Goal: Transaction & Acquisition: Purchase product/service

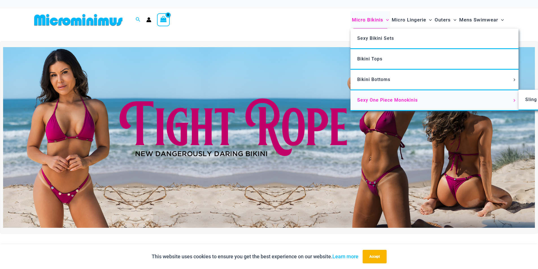
click at [385, 104] on link "Sexy One Piece Monokinis" at bounding box center [434, 100] width 168 height 21
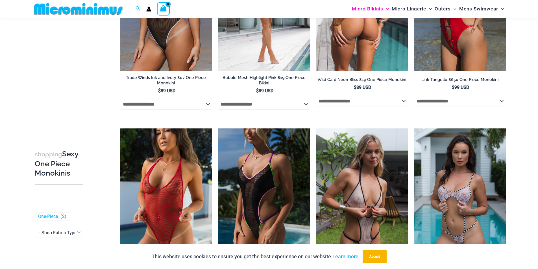
scroll to position [193, 0]
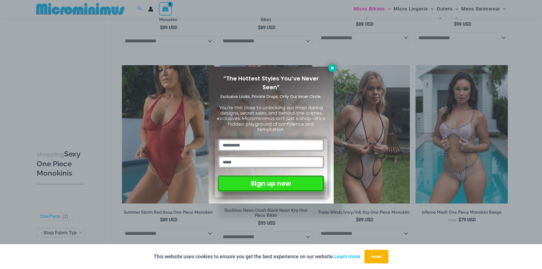
click at [332, 66] on icon at bounding box center [332, 67] width 5 height 5
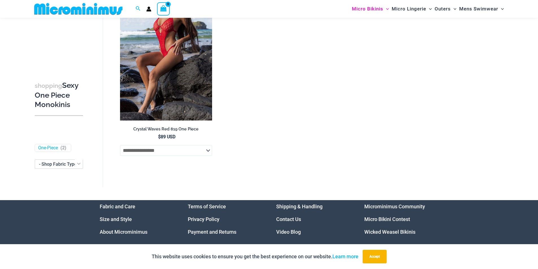
scroll to position [1118, 0]
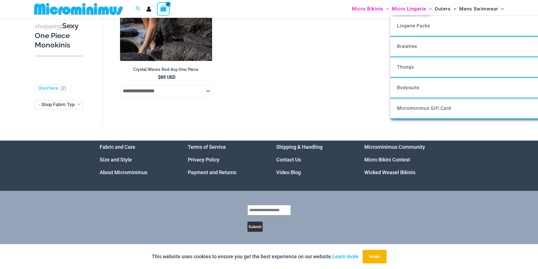
click at [408, 5] on span "Micro Lingerie" at bounding box center [408, 9] width 34 height 14
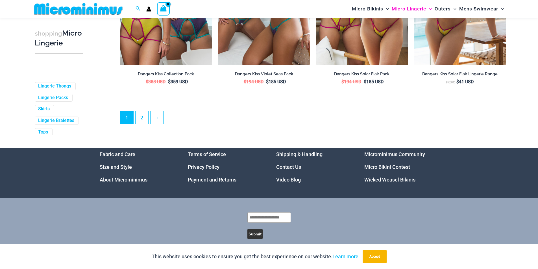
scroll to position [1530, 0]
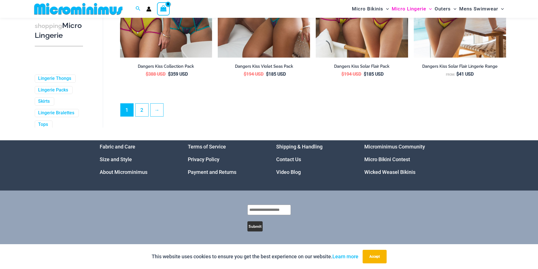
click at [386, 173] on link "Wicked Weasel Bikinis" at bounding box center [389, 172] width 51 height 6
